Goal: Task Accomplishment & Management: Manage account settings

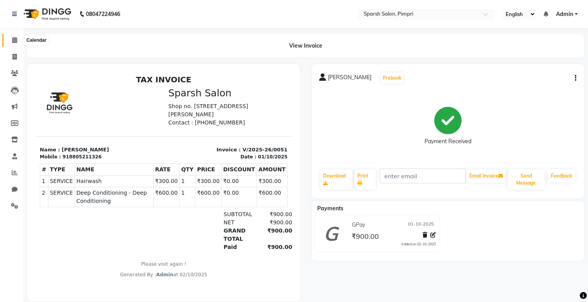
click at [13, 39] on icon at bounding box center [14, 40] width 5 height 6
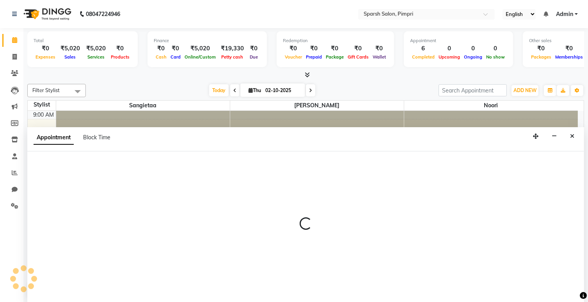
select select "88281"
select select "tentative"
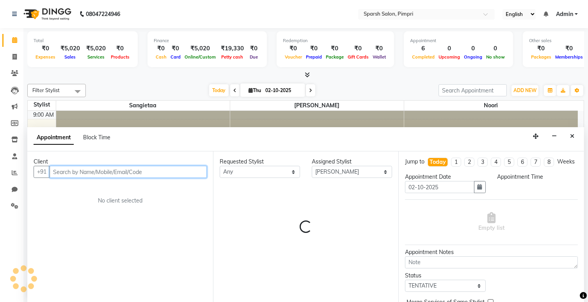
select select "660"
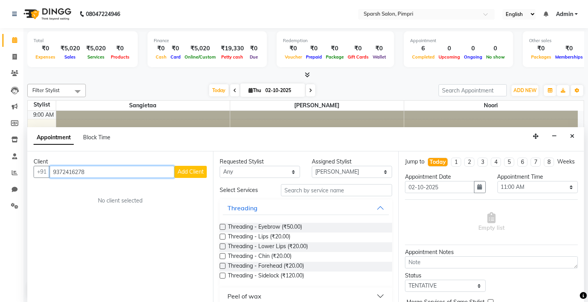
type input "9372416278"
click at [188, 172] on span "Add Client" at bounding box center [190, 171] width 26 height 7
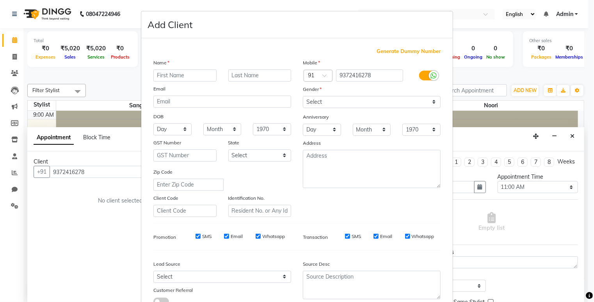
click at [190, 74] on input "text" at bounding box center [184, 75] width 63 height 12
click at [176, 74] on input "Radhika tahsildar" at bounding box center [184, 75] width 63 height 12
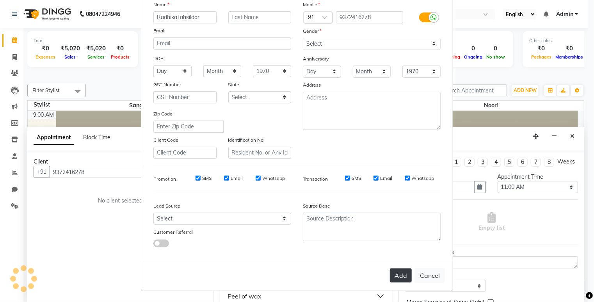
type input "RadhikaTahsildar"
click at [399, 275] on button "Add" at bounding box center [401, 275] width 22 height 14
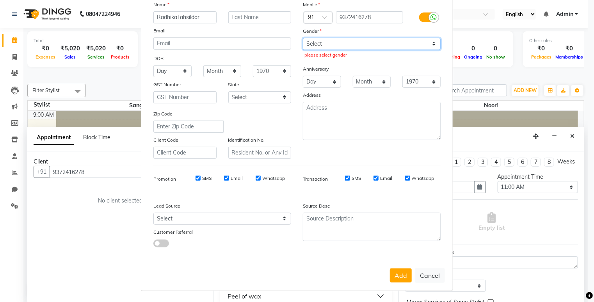
click at [338, 40] on select "Select [DEMOGRAPHIC_DATA] [DEMOGRAPHIC_DATA] Other Prefer Not To Say" at bounding box center [372, 44] width 138 height 12
select select "[DEMOGRAPHIC_DATA]"
click at [303, 38] on select "Select [DEMOGRAPHIC_DATA] [DEMOGRAPHIC_DATA] Other Prefer Not To Say" at bounding box center [372, 44] width 138 height 12
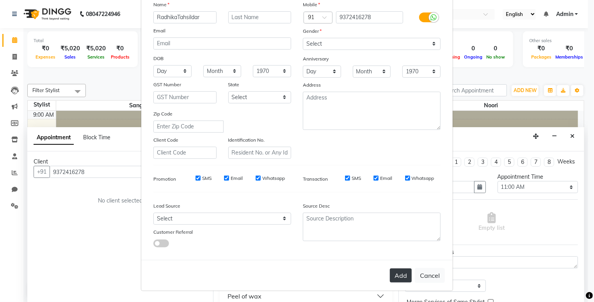
click at [405, 275] on button "Add" at bounding box center [401, 275] width 22 height 14
select select
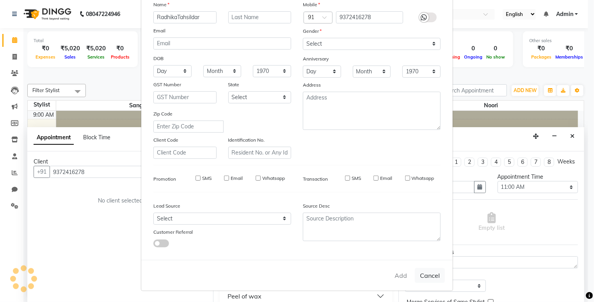
select select
checkbox input "false"
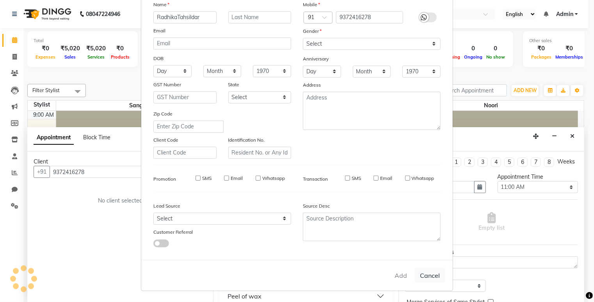
checkbox input "false"
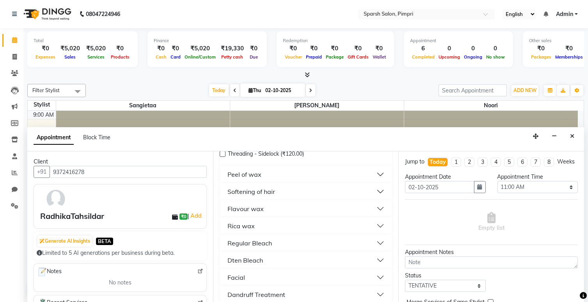
scroll to position [122, 0]
click at [318, 219] on button "Rica wax" at bounding box center [306, 225] width 167 height 14
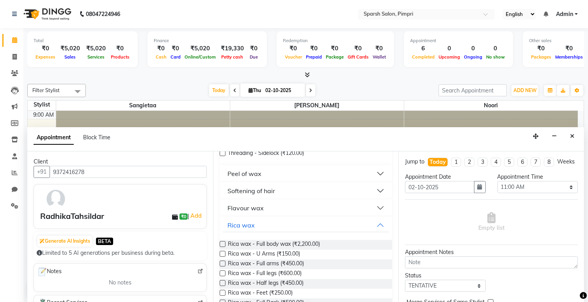
click at [308, 252] on div "Rica wax - U Arms (₹150.00)" at bounding box center [306, 255] width 173 height 10
click at [296, 252] on span "Rica wax - U Arms (₹150.00)" at bounding box center [264, 255] width 72 height 10
checkbox input "false"
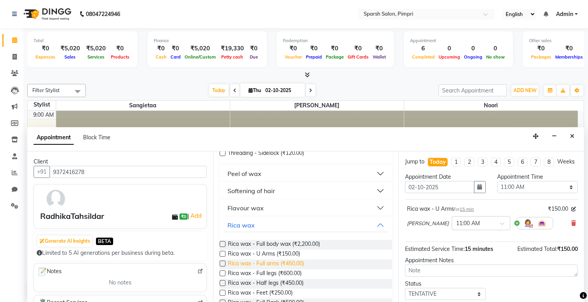
click at [292, 261] on span "Rica wax - Full arms (₹450.00)" at bounding box center [266, 264] width 76 height 10
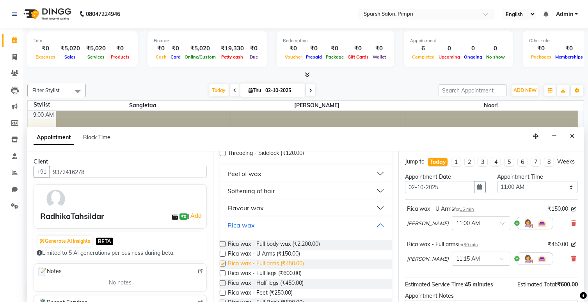
checkbox input "false"
click at [287, 272] on span "Rica wax - Full legs (₹600.00)" at bounding box center [265, 274] width 74 height 10
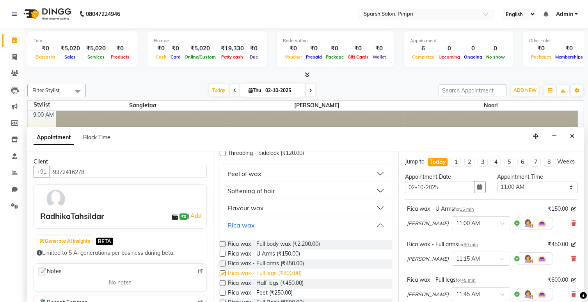
checkbox input "false"
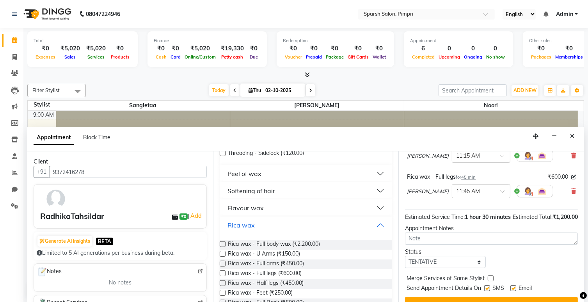
scroll to position [103, 0]
click at [438, 245] on textarea at bounding box center [491, 238] width 173 height 12
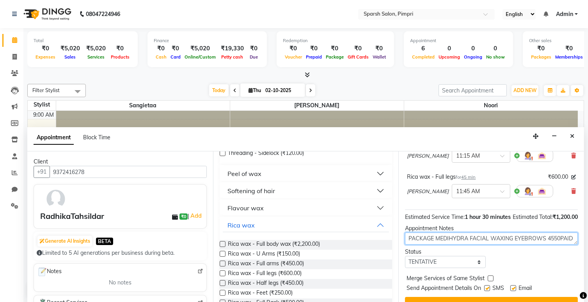
scroll to position [6, 0]
click at [434, 245] on textarea "PACKAGE MEDIHYDRA FACIAL WAXING EYEBROWS 4550PAID BALANCE" at bounding box center [491, 238] width 173 height 12
type textarea "PACKAGE MEDIHYDRA FACIAL WAXING EYEBROWS 4550PAID2000 BALANCE"
drag, startPoint x: 474, startPoint y: 255, endPoint x: 518, endPoint y: 270, distance: 46.7
click at [518, 268] on div "Status Select TENTATIVE CONFIRM CHECK-IN UPCOMING" at bounding box center [491, 258] width 184 height 20
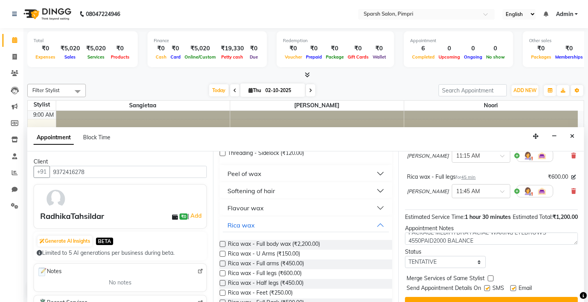
scroll to position [133, 0]
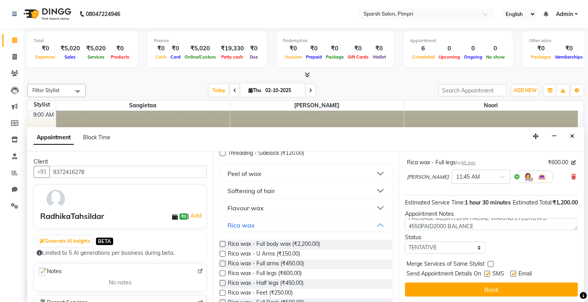
click at [489, 274] on label at bounding box center [487, 274] width 6 height 6
click at [489, 274] on input "checkbox" at bounding box center [486, 274] width 5 height 5
checkbox input "false"
click at [514, 274] on label at bounding box center [513, 274] width 6 height 6
click at [514, 274] on input "checkbox" at bounding box center [512, 274] width 5 height 5
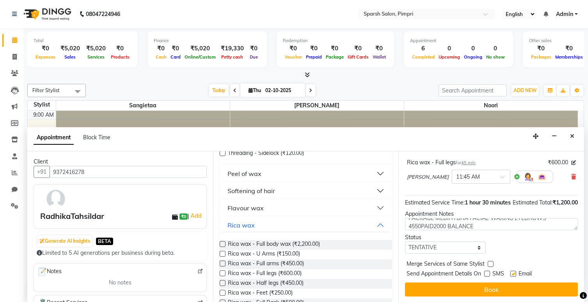
checkbox input "false"
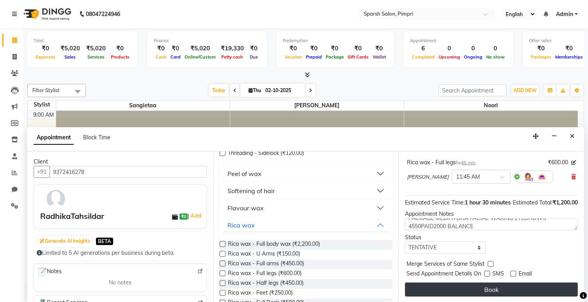
click at [493, 289] on button "Book" at bounding box center [491, 289] width 173 height 14
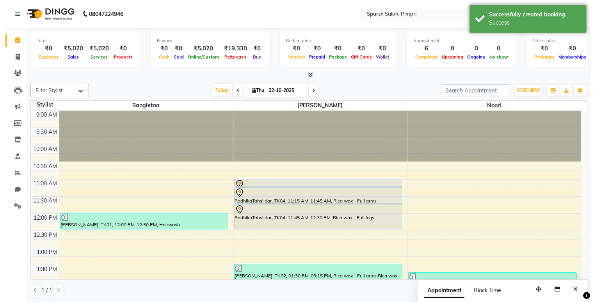
scroll to position [0, 0]
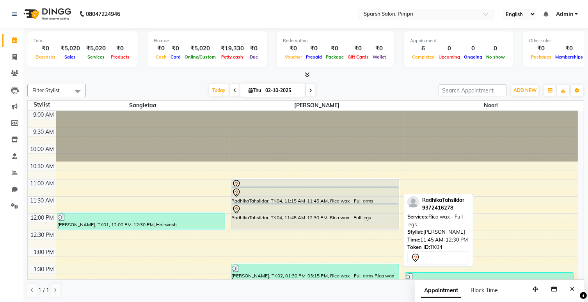
click at [365, 211] on div at bounding box center [315, 209] width 167 height 9
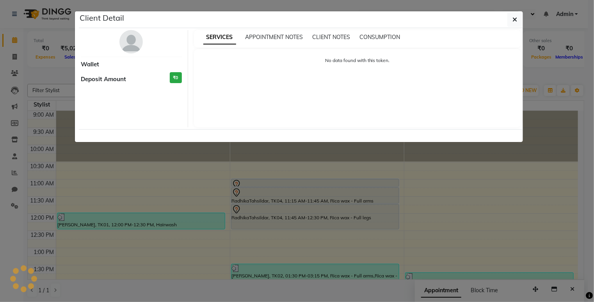
select select "7"
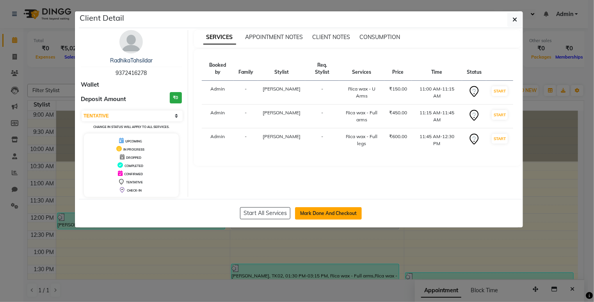
click at [347, 213] on button "Mark Done And Checkout" at bounding box center [328, 213] width 67 height 12
select select "service"
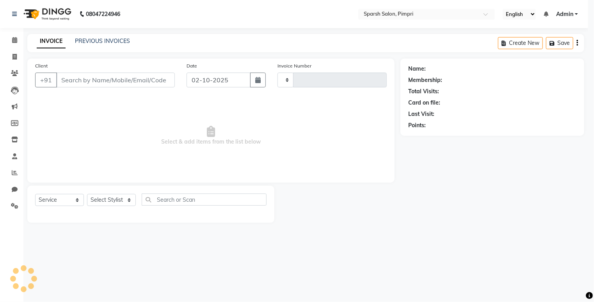
type input "0052"
select select "8335"
type input "9372416278"
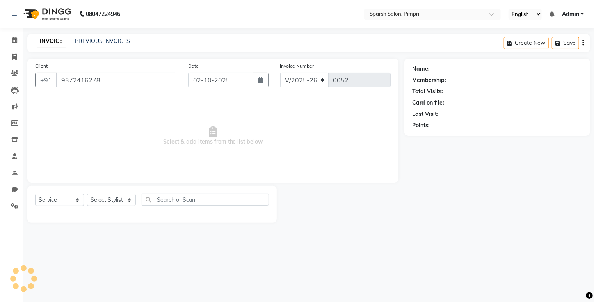
select select "88281"
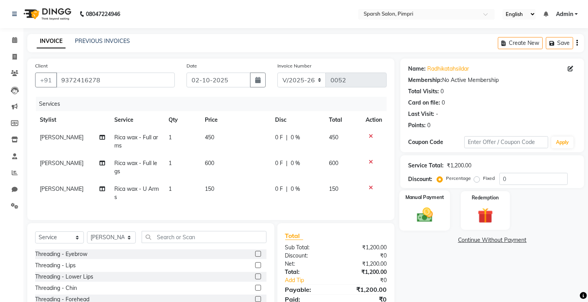
click at [417, 215] on img at bounding box center [425, 215] width 26 height 18
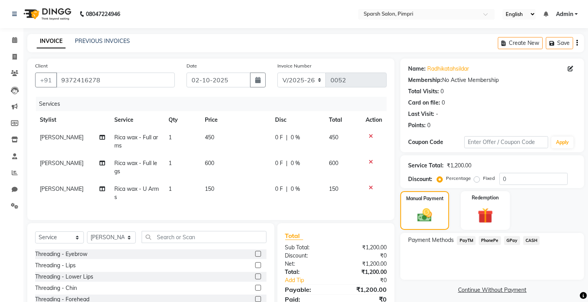
click at [527, 237] on span "CASH" at bounding box center [531, 240] width 17 height 9
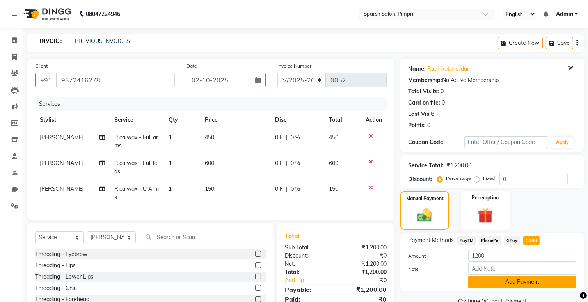
click at [508, 284] on button "Add Payment" at bounding box center [522, 282] width 108 height 12
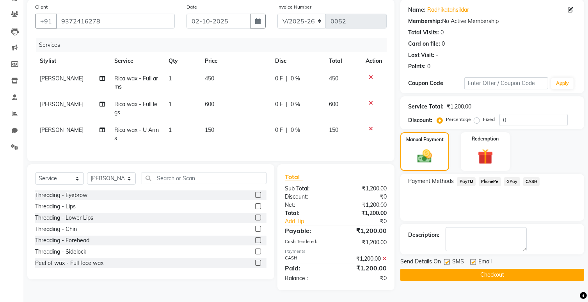
scroll to position [64, 0]
click at [448, 259] on label at bounding box center [447, 262] width 6 height 6
click at [448, 260] on input "checkbox" at bounding box center [446, 262] width 5 height 5
checkbox input "false"
click at [475, 259] on label at bounding box center [473, 262] width 6 height 6
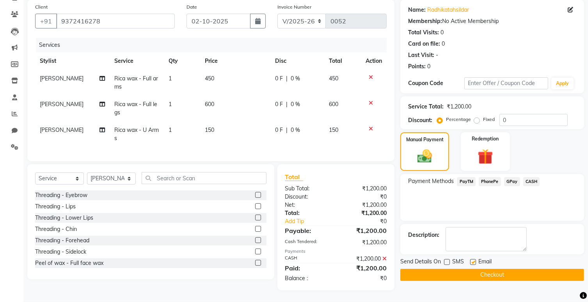
click at [475, 260] on input "checkbox" at bounding box center [472, 262] width 5 height 5
checkbox input "false"
click at [476, 269] on button "Checkout" at bounding box center [492, 275] width 184 height 12
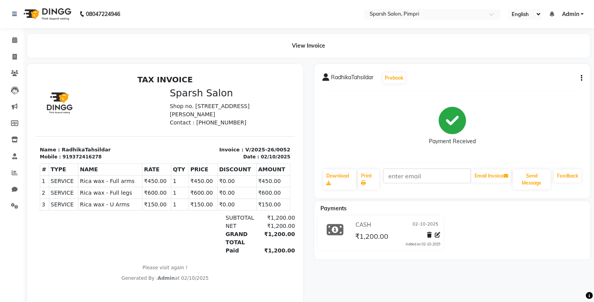
select select "service"
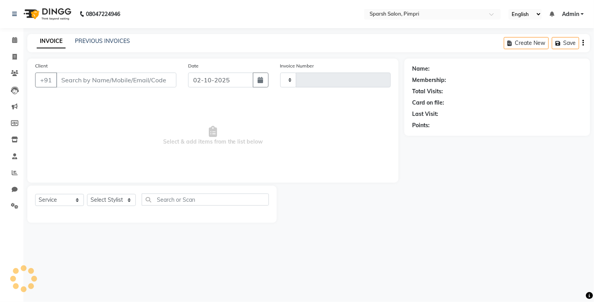
type input "0053"
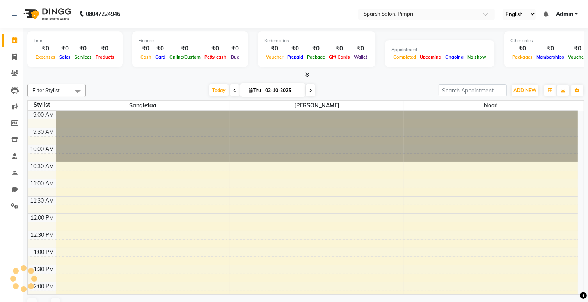
scroll to position [239, 0]
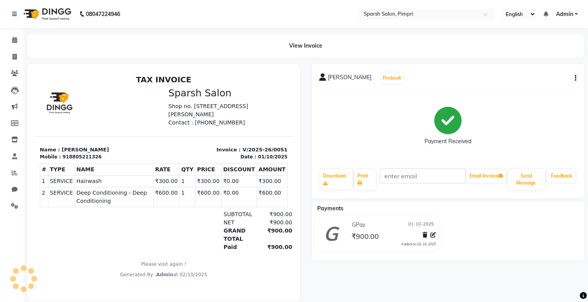
select select "service"
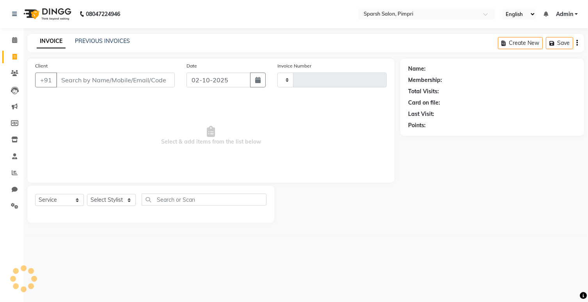
type input "0053"
select select "8335"
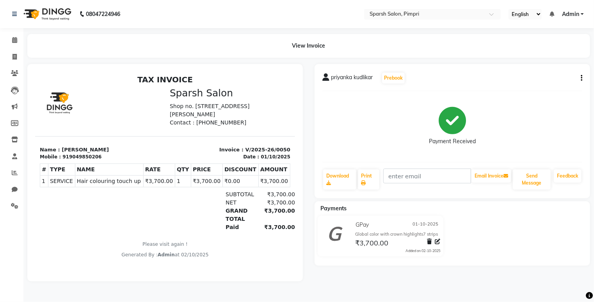
select select "8335"
select select "service"
